Goal: Check status

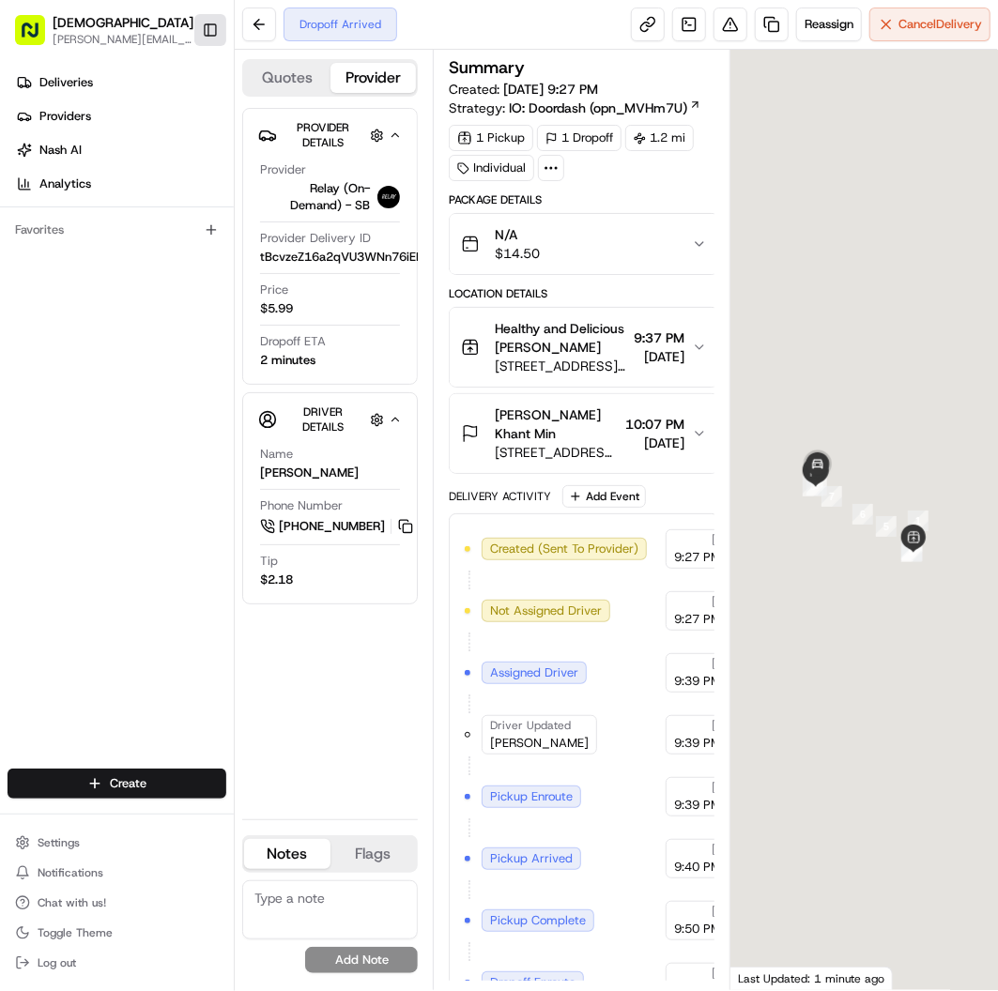
click at [207, 31] on button "Toggle Sidebar" at bounding box center [210, 30] width 32 height 32
